Goal: Information Seeking & Learning: Learn about a topic

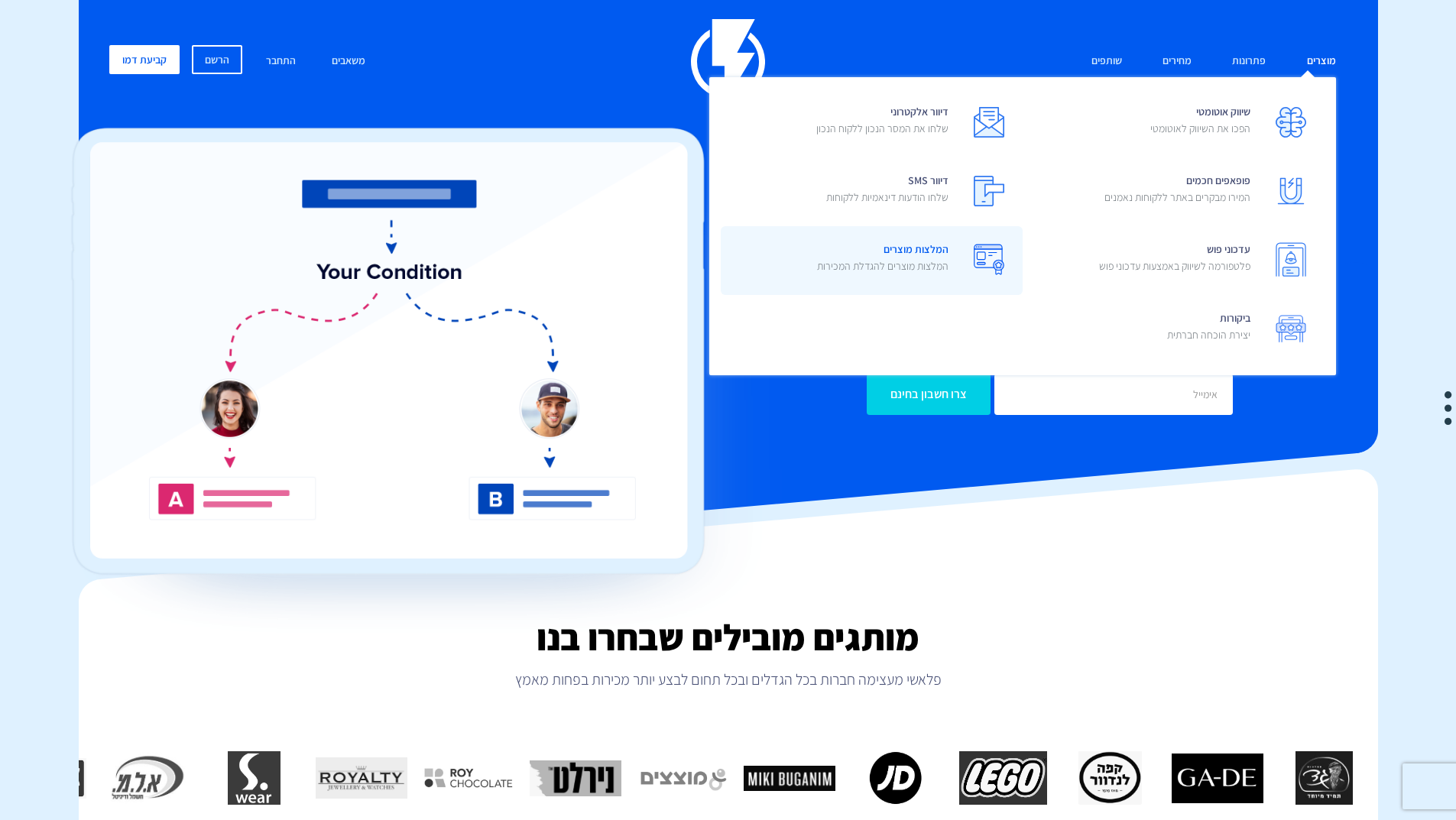
click at [922, 247] on span "המלצות מוצרים המלצות מוצרים להגדלת המכירות" at bounding box center [883, 259] width 132 height 43
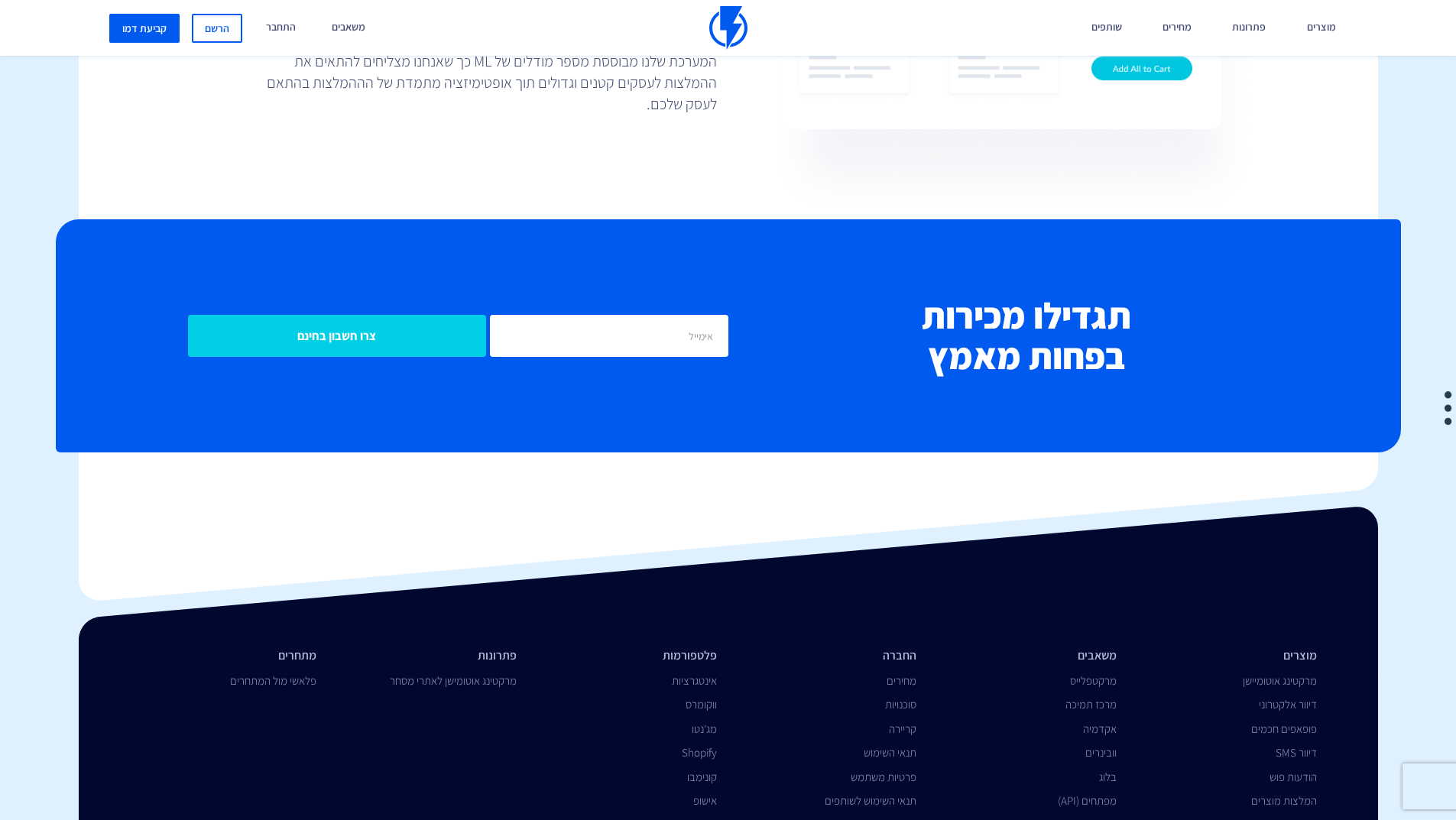
scroll to position [3675, 0]
